Goal: Check status

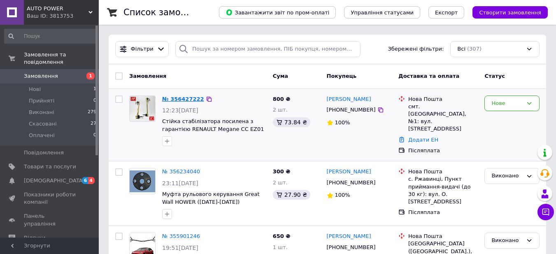
click at [172, 99] on link "№ 356427222" at bounding box center [183, 99] width 42 height 6
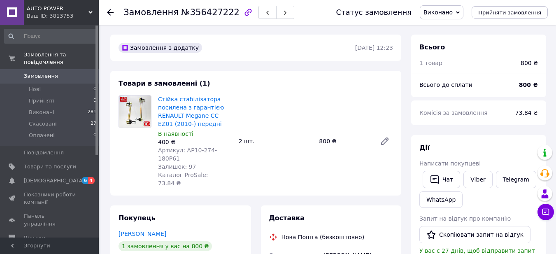
click at [51, 72] on span "Замовлення" at bounding box center [41, 75] width 34 height 7
